Goal: Find specific page/section: Find specific page/section

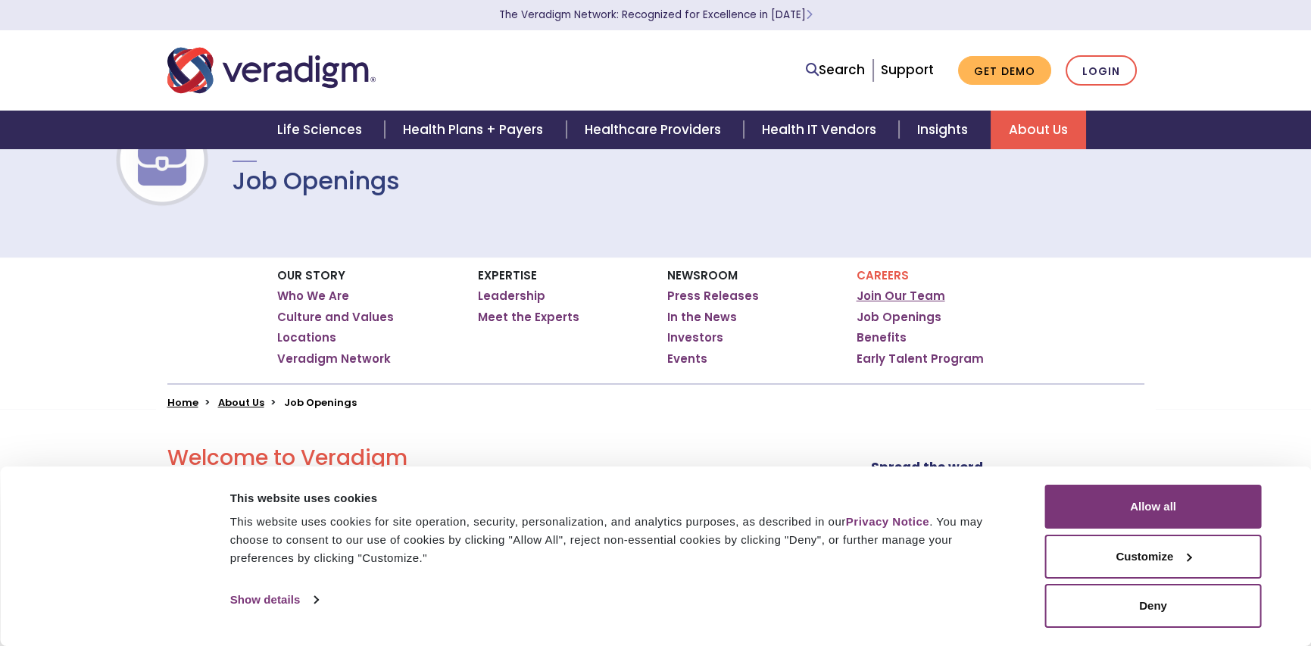
click at [863, 294] on link "Join Our Team" at bounding box center [900, 295] width 89 height 15
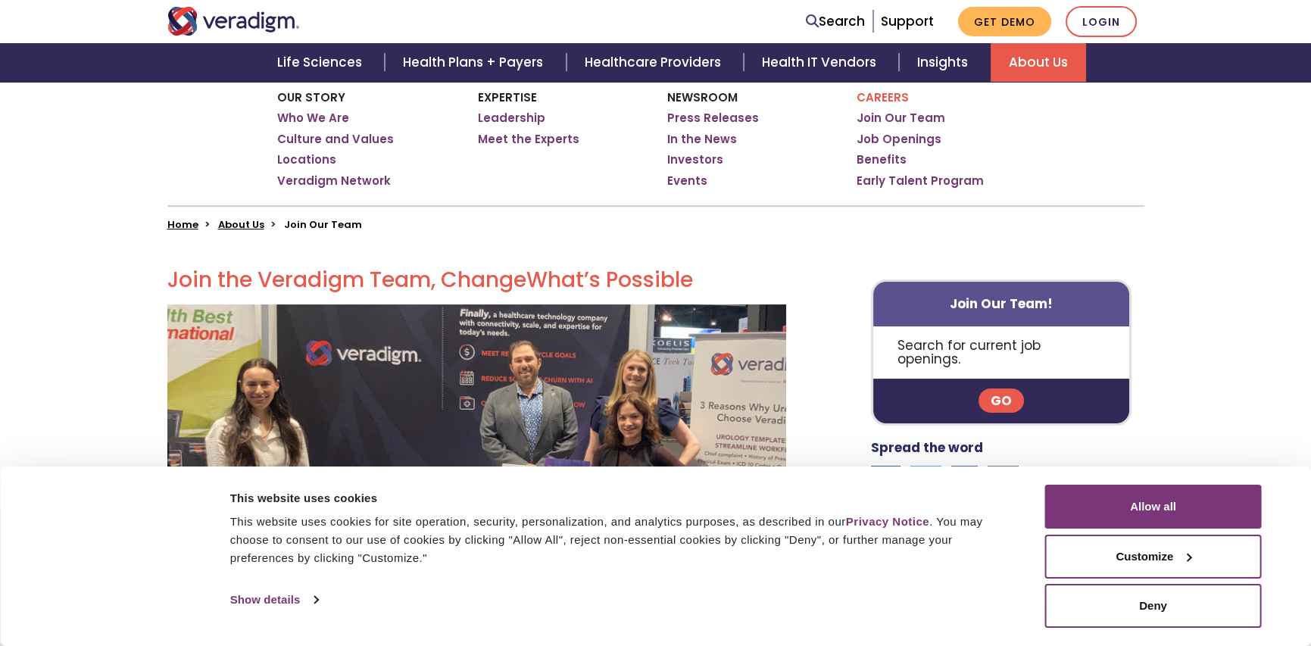
scroll to position [379, 0]
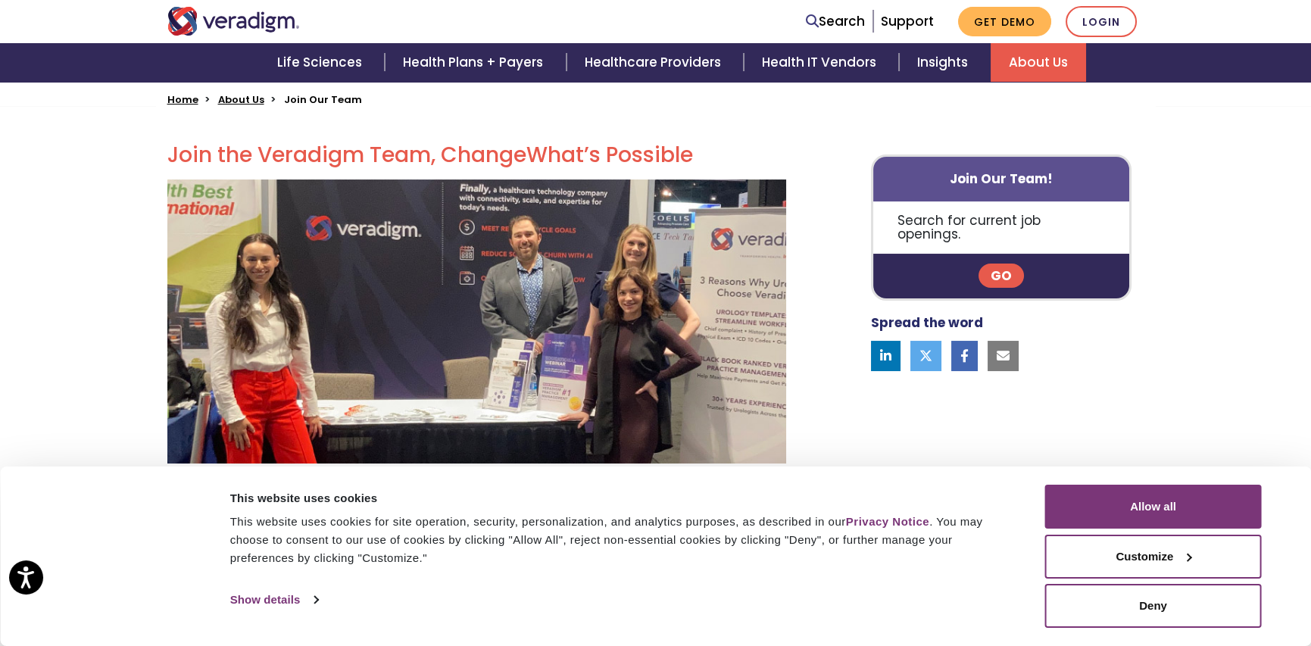
click at [999, 263] on link "Go" at bounding box center [1000, 275] width 45 height 24
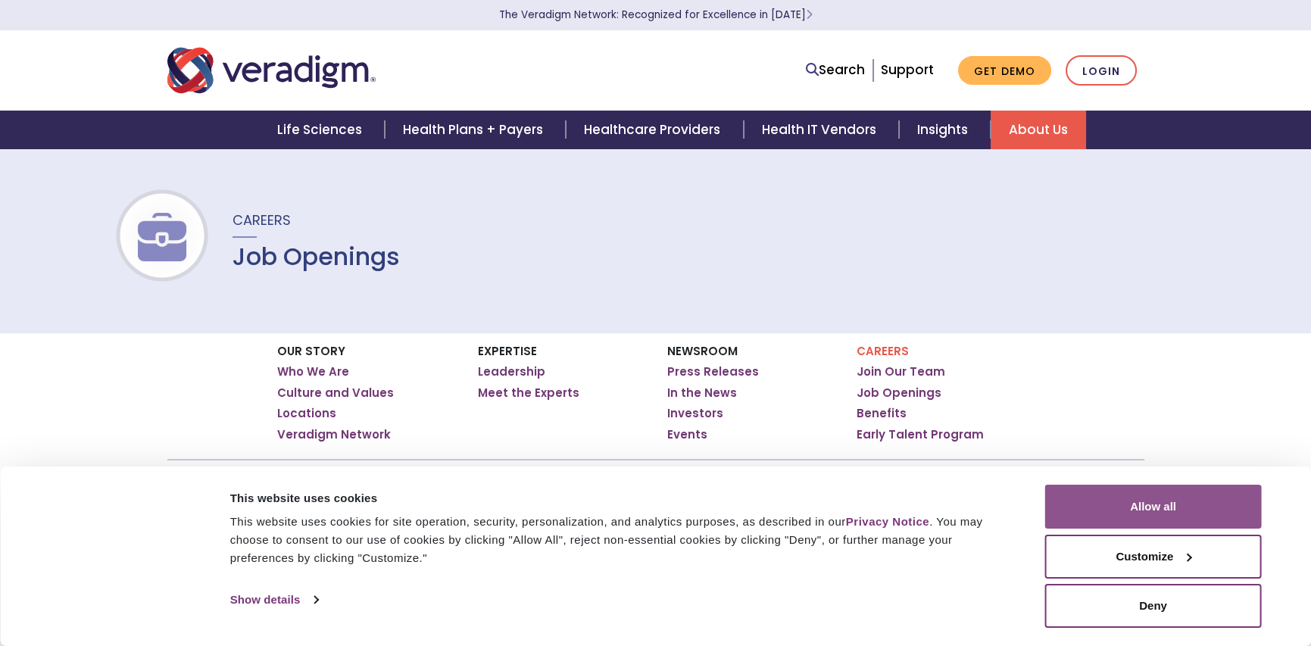
click at [1153, 502] on button "Allow all" at bounding box center [1153, 507] width 217 height 44
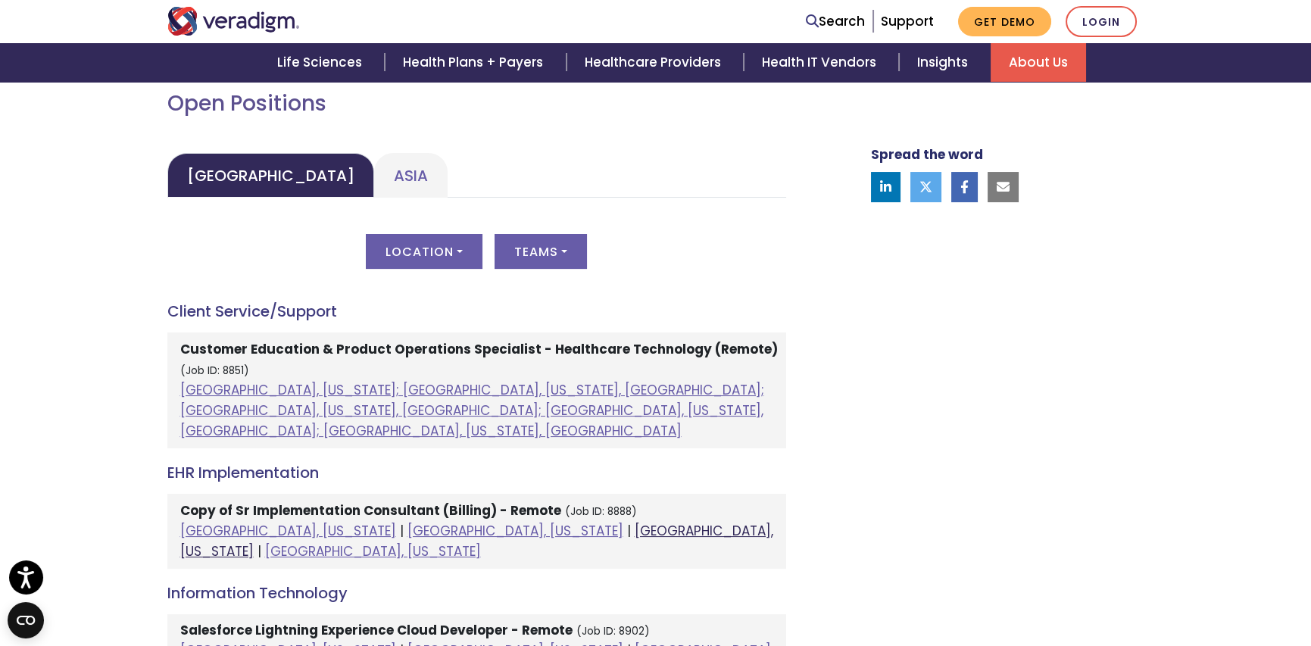
scroll to position [681, 0]
